Goal: Task Accomplishment & Management: Manage account settings

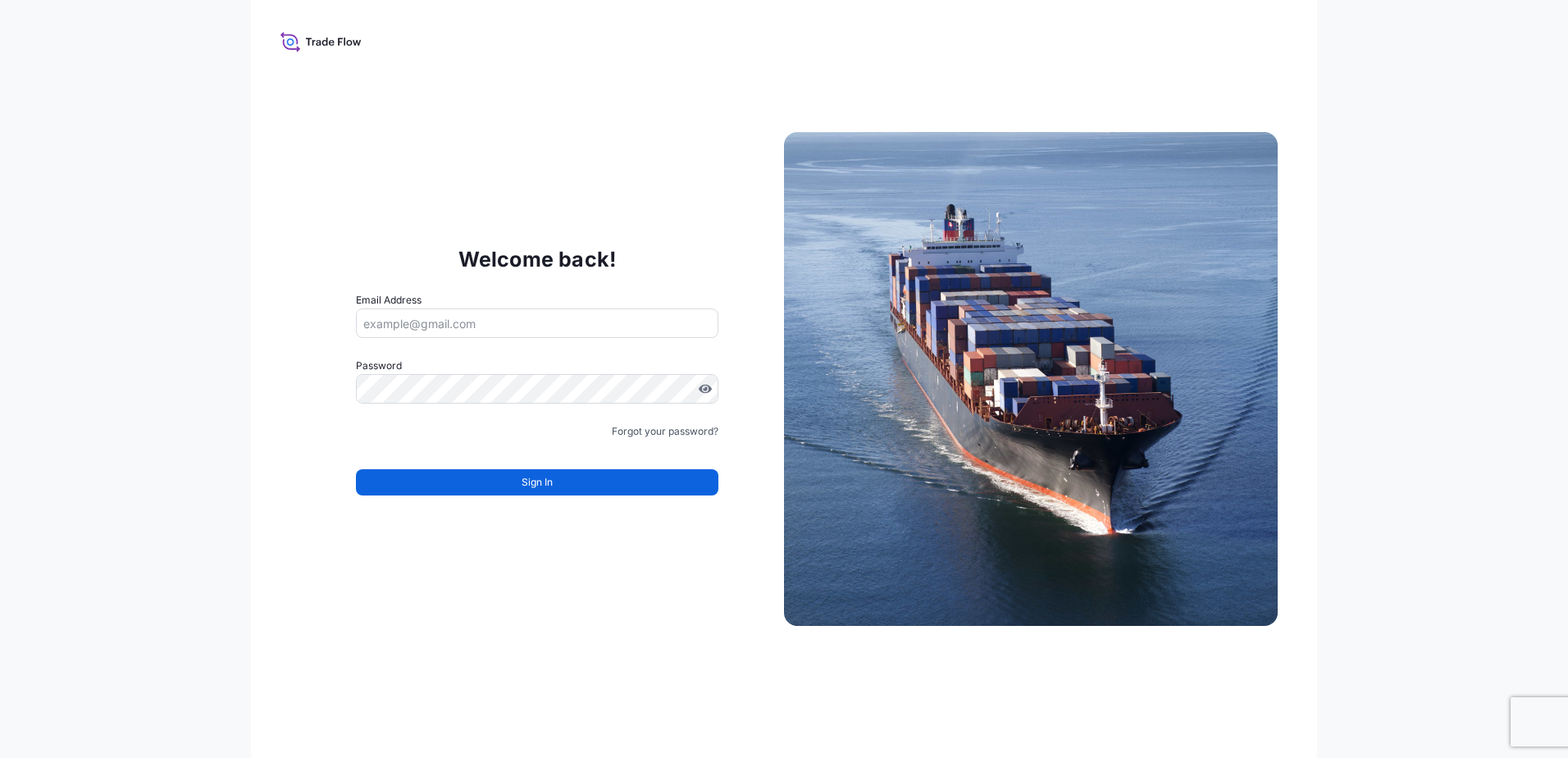
click at [474, 314] on input "Email Address" at bounding box center [536, 323] width 362 height 29
type input "[PERSON_NAME][EMAIL_ADDRESS][DOMAIN_NAME]"
click at [595, 171] on div "Welcome back! Email Address [EMAIL_ADDRESS][DOMAIN_NAME] Password Password is r…" at bounding box center [783, 379] width 1066 height 758
click at [441, 413] on span "Password is required" at bounding box center [411, 413] width 111 height 17
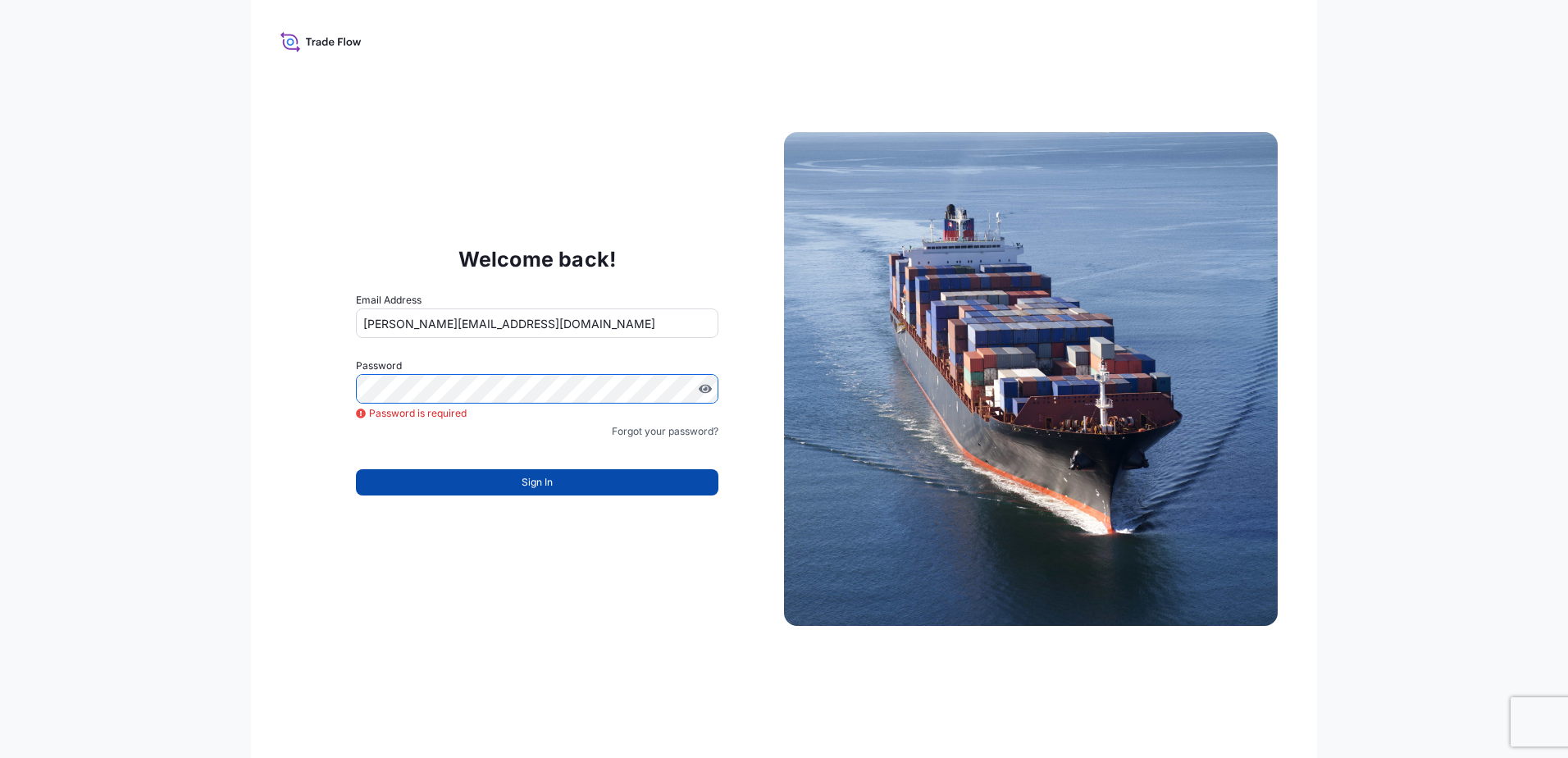
click at [534, 489] on span "Sign In" at bounding box center [537, 482] width 31 height 17
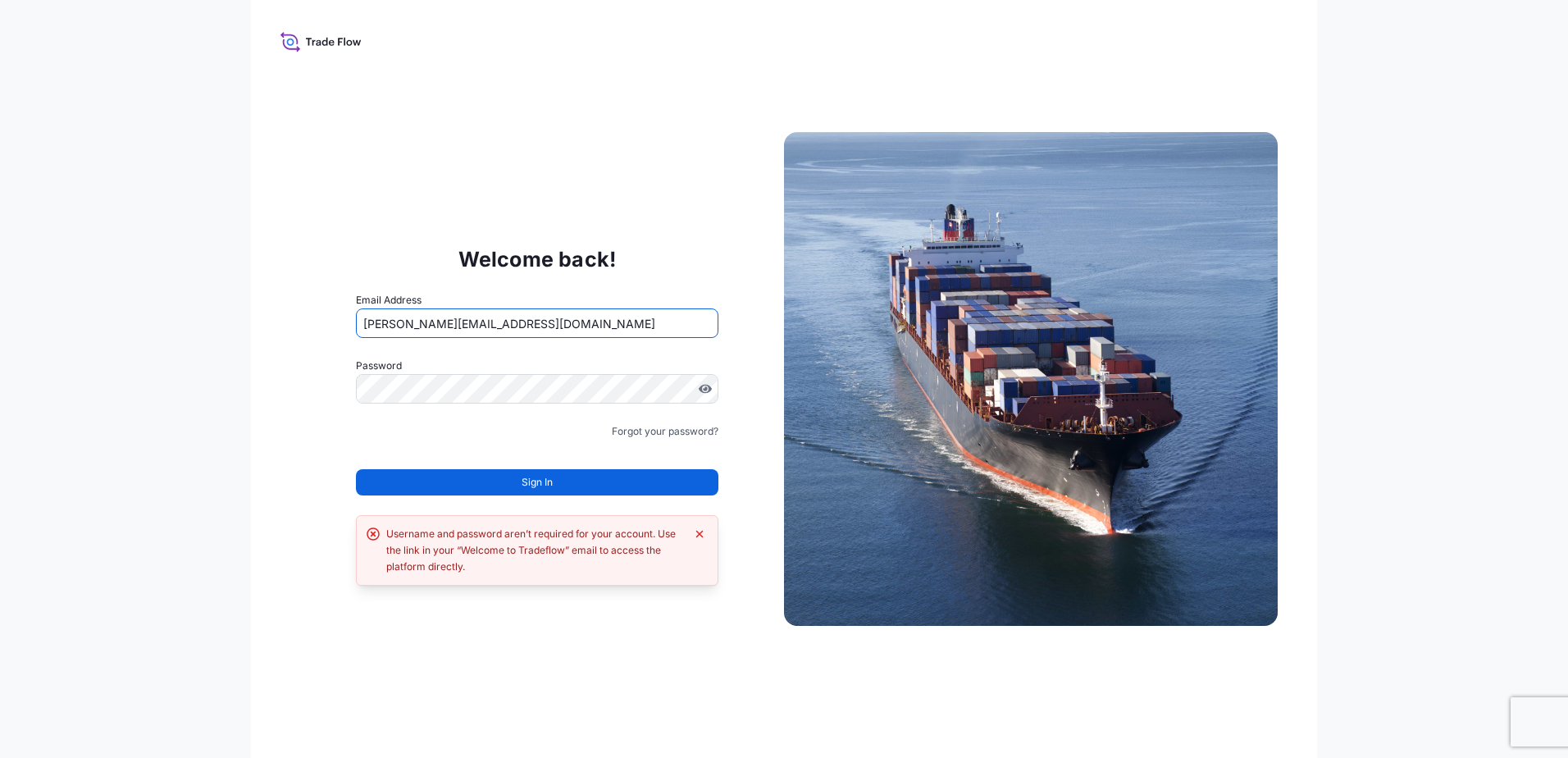
click at [544, 323] on input "[PERSON_NAME][EMAIL_ADDRESS][DOMAIN_NAME]" at bounding box center [536, 323] width 362 height 29
drag, startPoint x: 562, startPoint y: 330, endPoint x: 346, endPoint y: 338, distance: 216.1
click at [346, 338] on div "Welcome back! Email Address [EMAIL_ADDRESS][DOMAIN_NAME] Password Must include:…" at bounding box center [537, 379] width 494 height 338
click at [442, 332] on input "Email Address" at bounding box center [536, 323] width 362 height 29
click at [255, 420] on div "Welcome back! Email Address Please enter a valid email address Password Must in…" at bounding box center [783, 379] width 1066 height 758
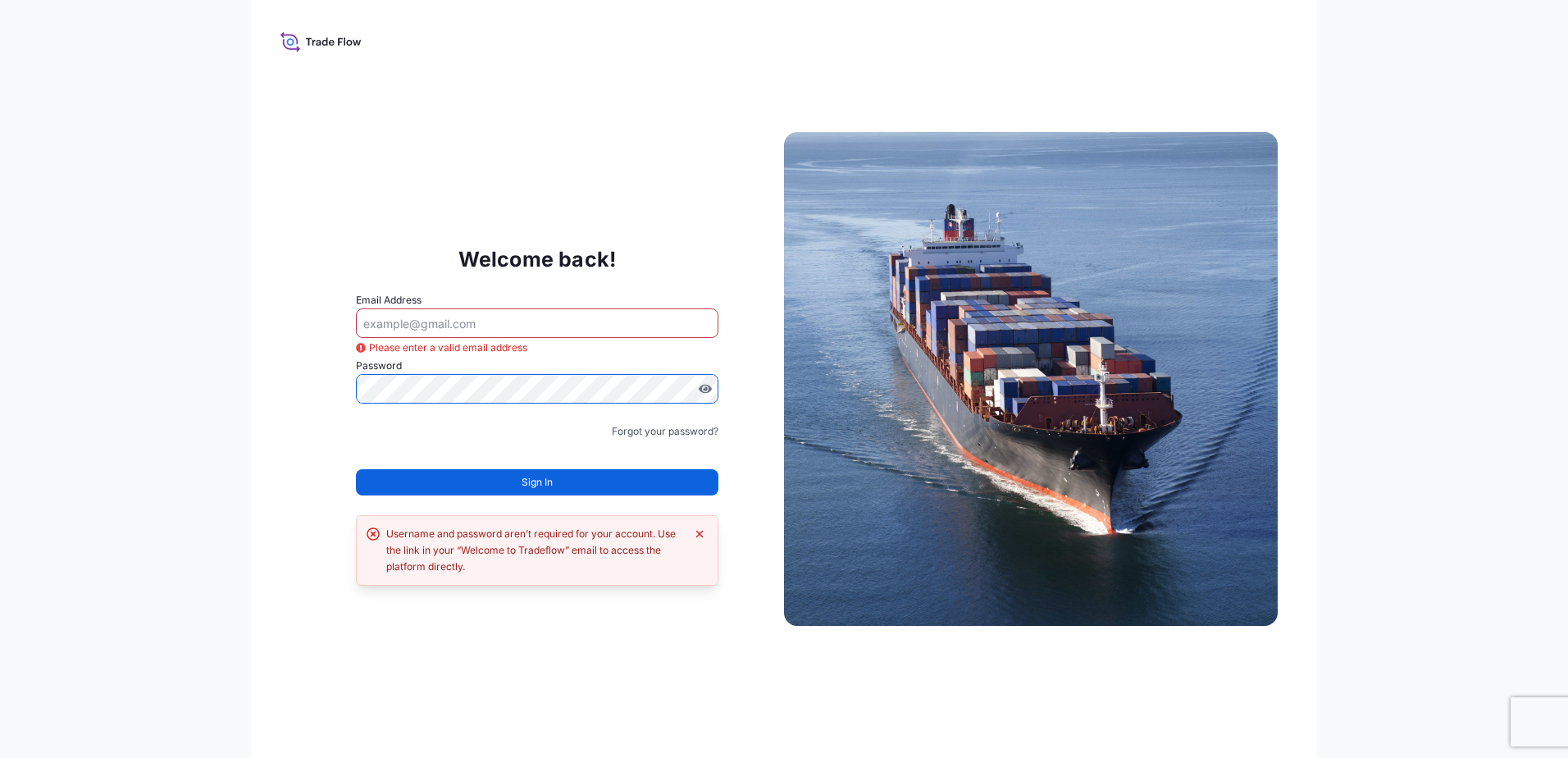
click at [637, 309] on input "Email Address" at bounding box center [536, 323] width 362 height 29
click at [667, 218] on div "Welcome back! Email Address Please enter a valid email address Password Must in…" at bounding box center [537, 379] width 494 height 338
